Goal: Obtain resource: Download file/media

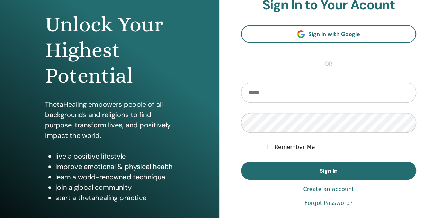
scroll to position [69, 0]
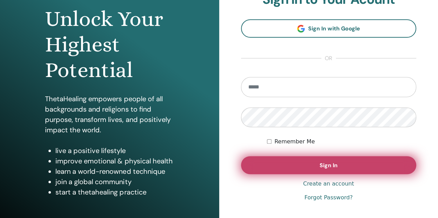
type input "**********"
click at [337, 168] on button "Sign In" at bounding box center [328, 165] width 175 height 18
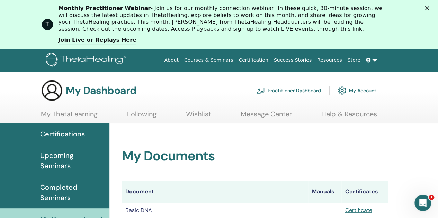
click at [429, 9] on polygon "Close" at bounding box center [427, 8] width 4 height 4
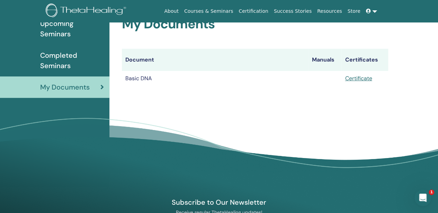
scroll to position [86, 0]
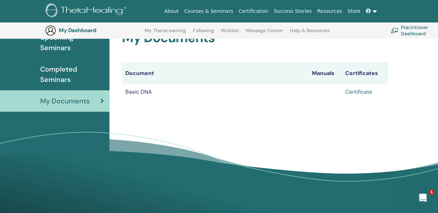
click at [354, 91] on link "Certificate" at bounding box center [358, 91] width 27 height 7
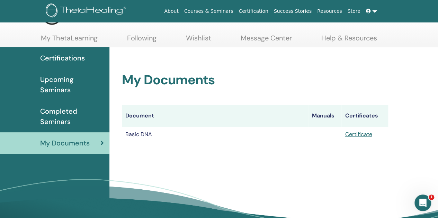
scroll to position [0, 0]
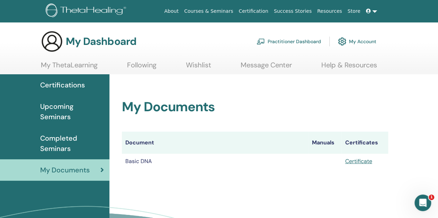
click at [374, 41] on link "My Account" at bounding box center [357, 41] width 38 height 15
